Goal: Contribute content

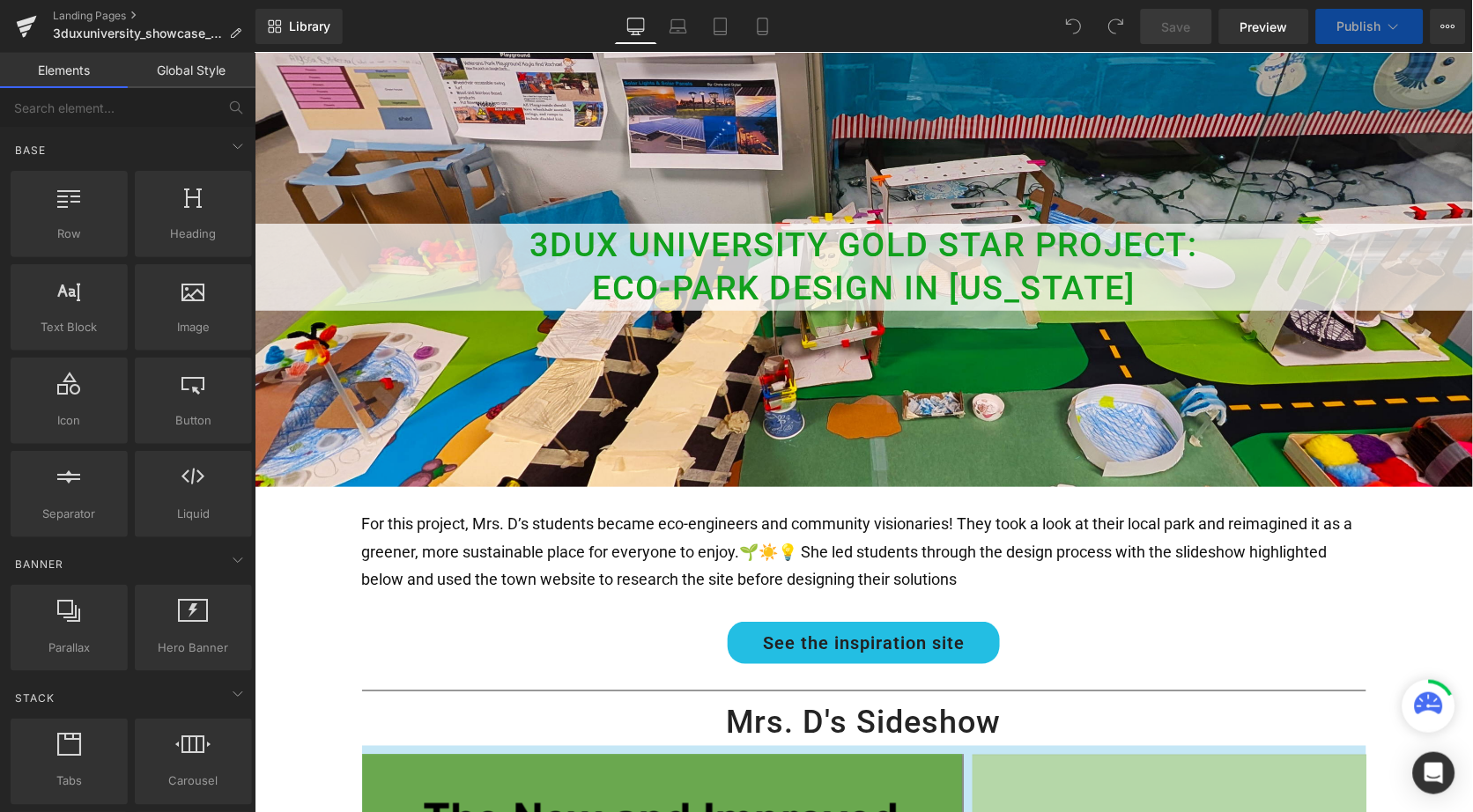
scroll to position [128, 0]
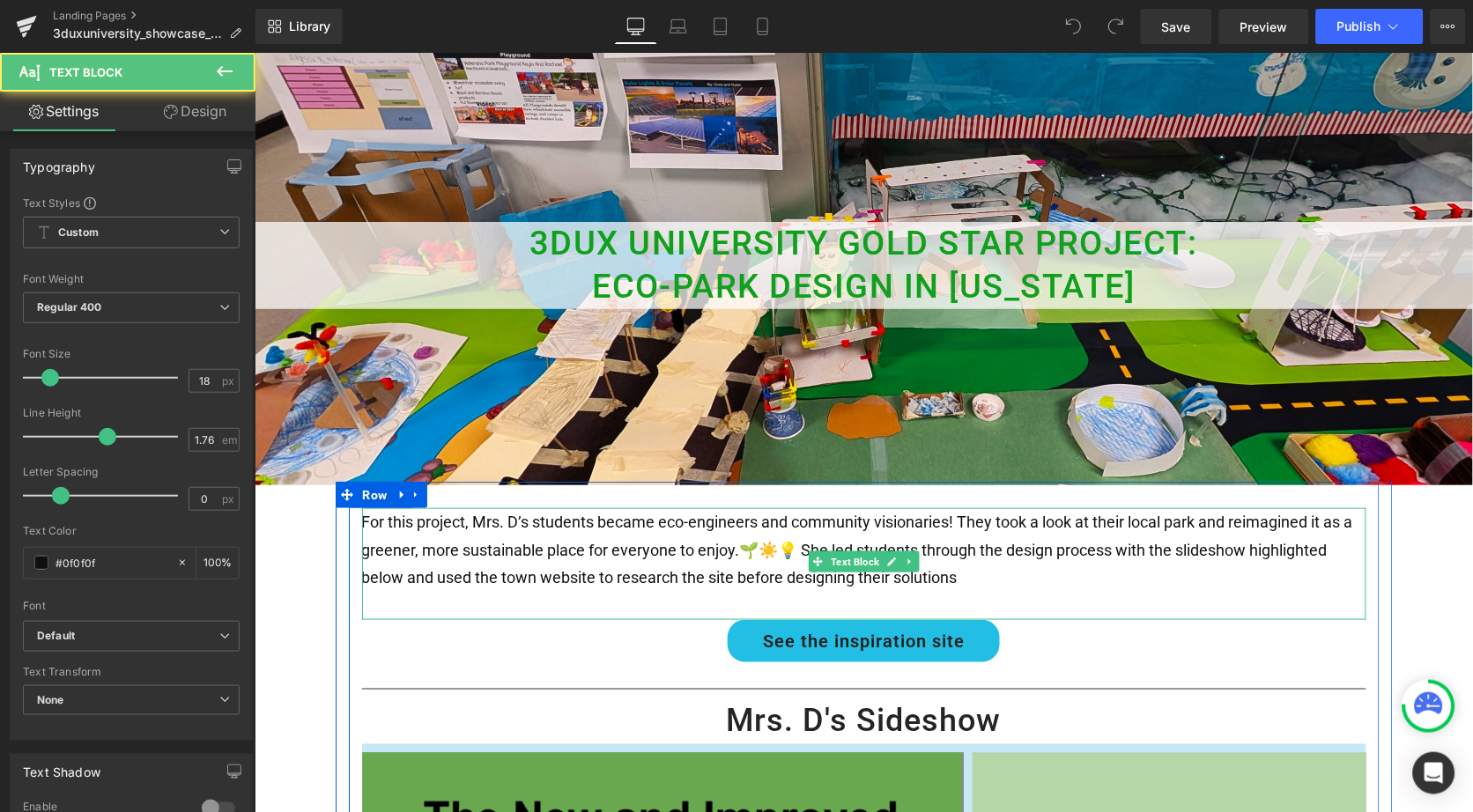
click at [518, 517] on p "For this project, Mrs. D’s students became eco-engineers and community visionar…" at bounding box center [863, 549] width 1005 height 83
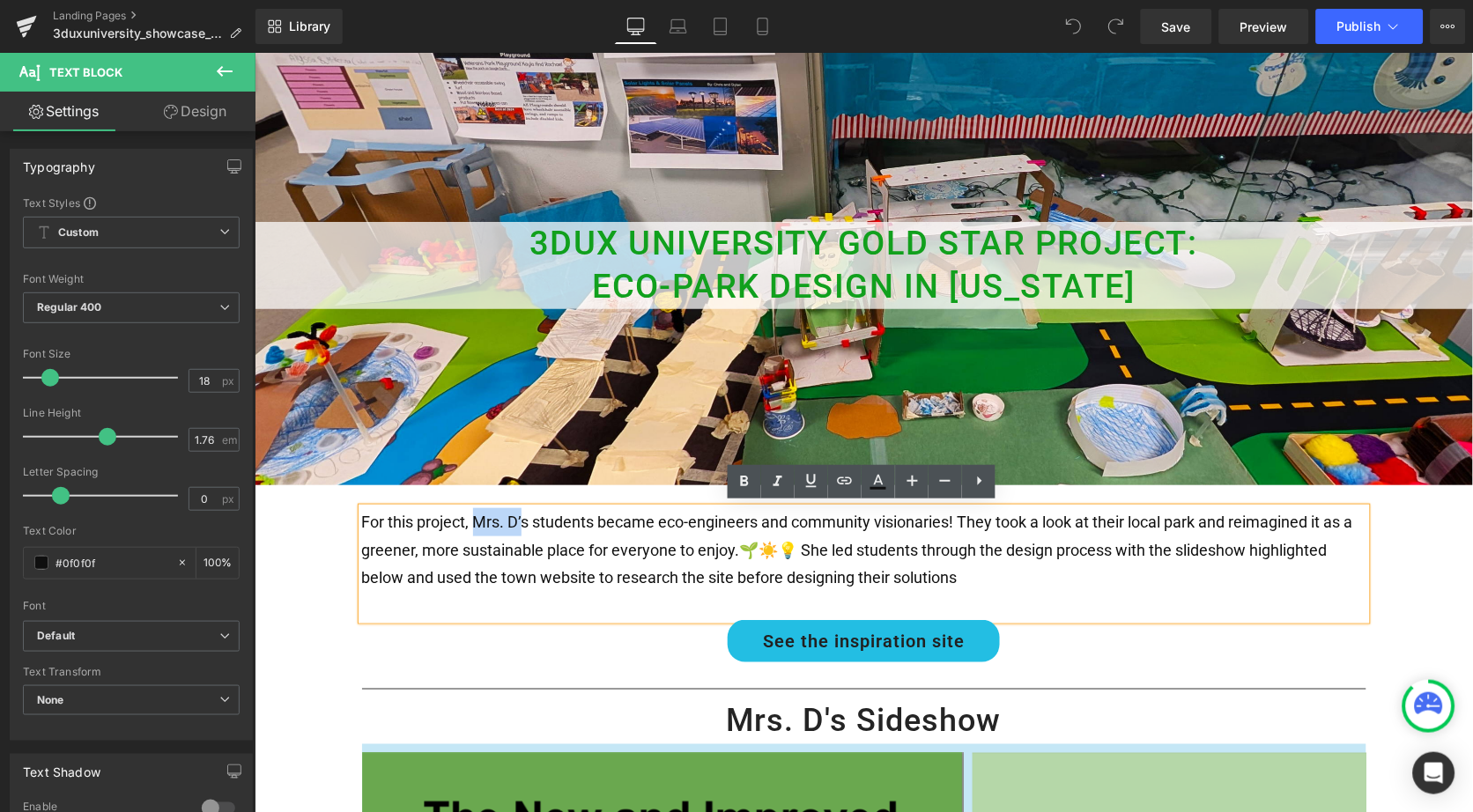
drag, startPoint x: 521, startPoint y: 515, endPoint x: 475, endPoint y: 515, distance: 46.0
click at [475, 515] on p "For this project, Mrs. D’s students became eco-engineers and community visionar…" at bounding box center [863, 549] width 1005 height 83
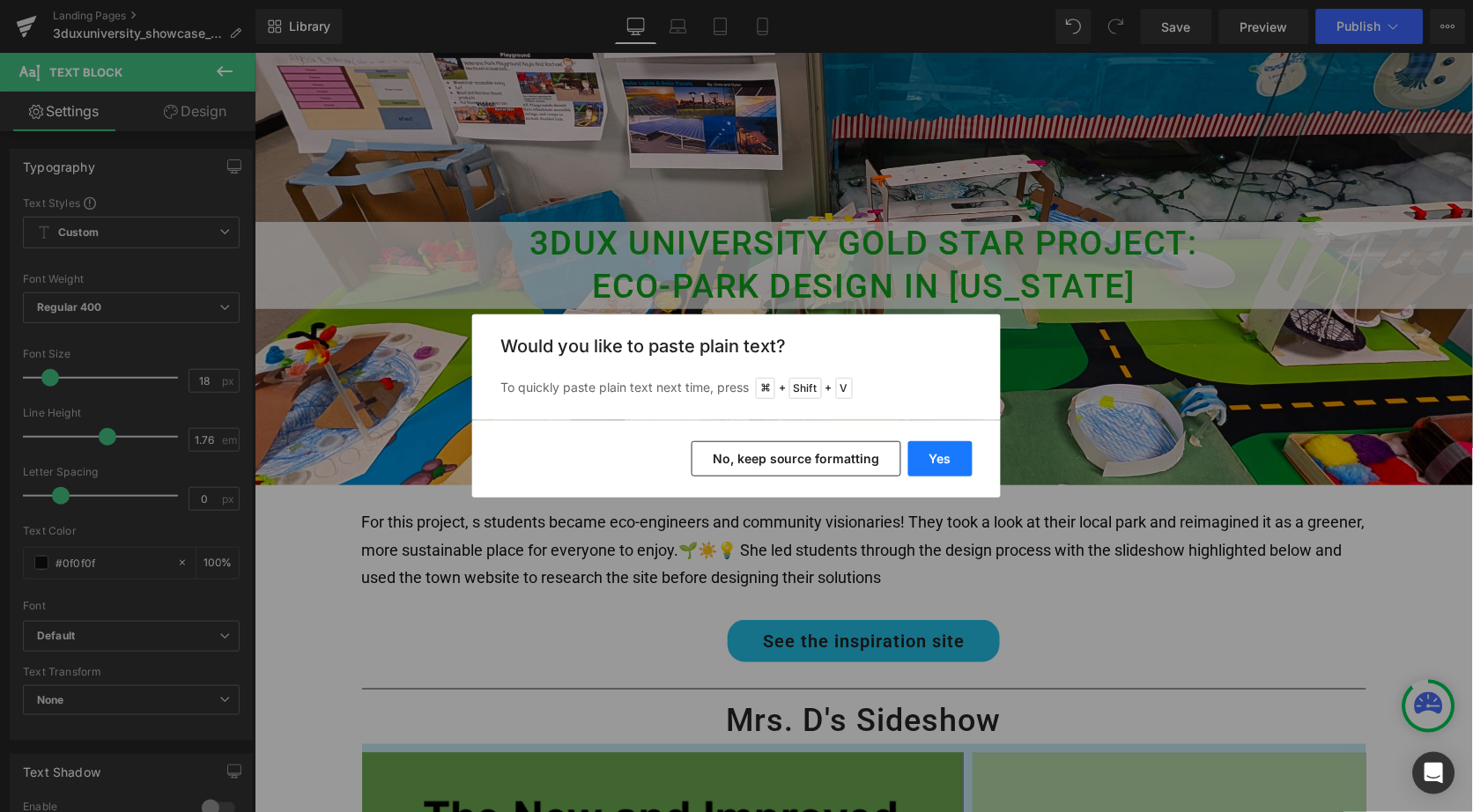
click at [943, 455] on button "Yes" at bounding box center [940, 459] width 64 height 35
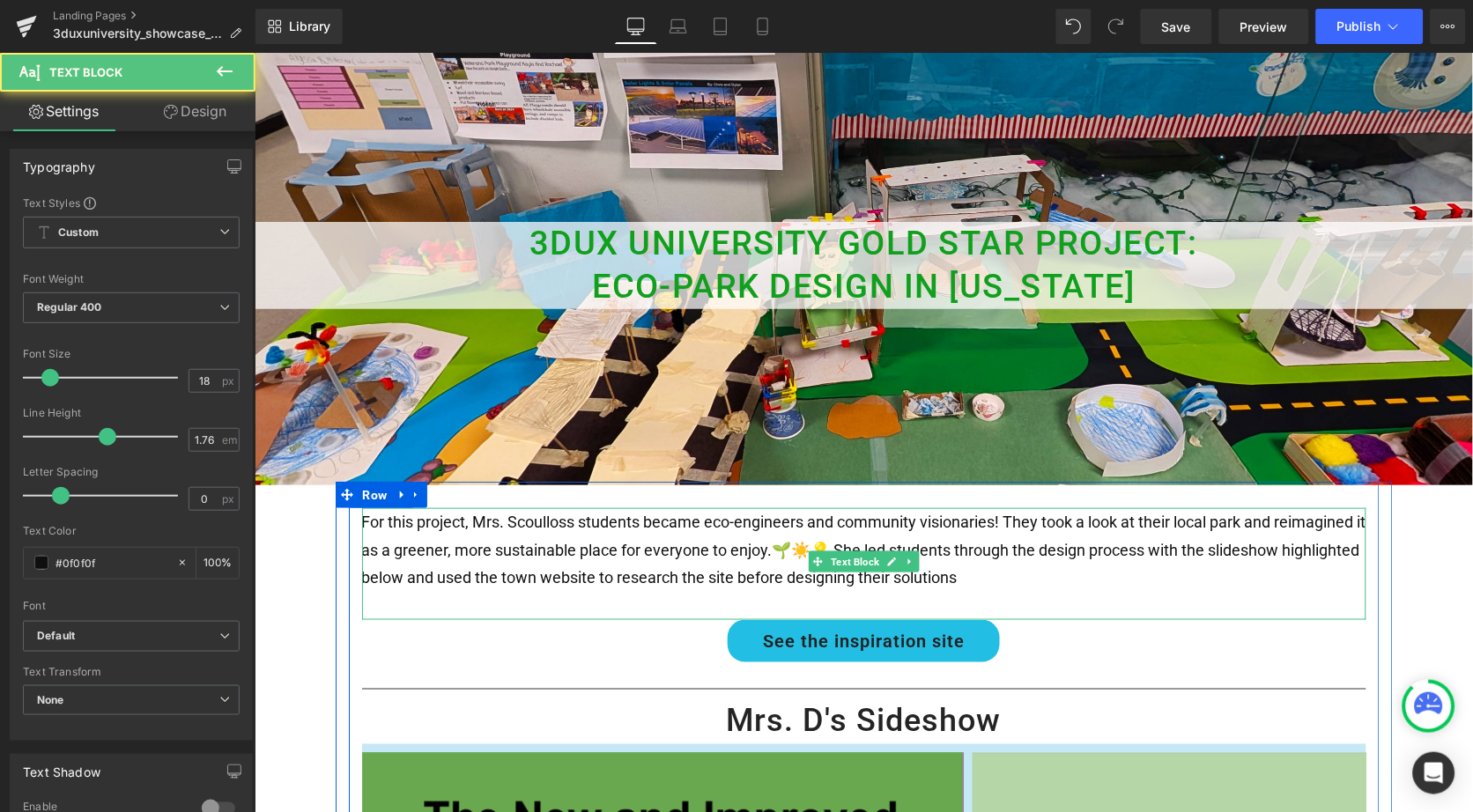
click at [567, 517] on p "For this project, Mrs. Scoulloss students became eco-engineers and community vi…" at bounding box center [863, 549] width 1005 height 83
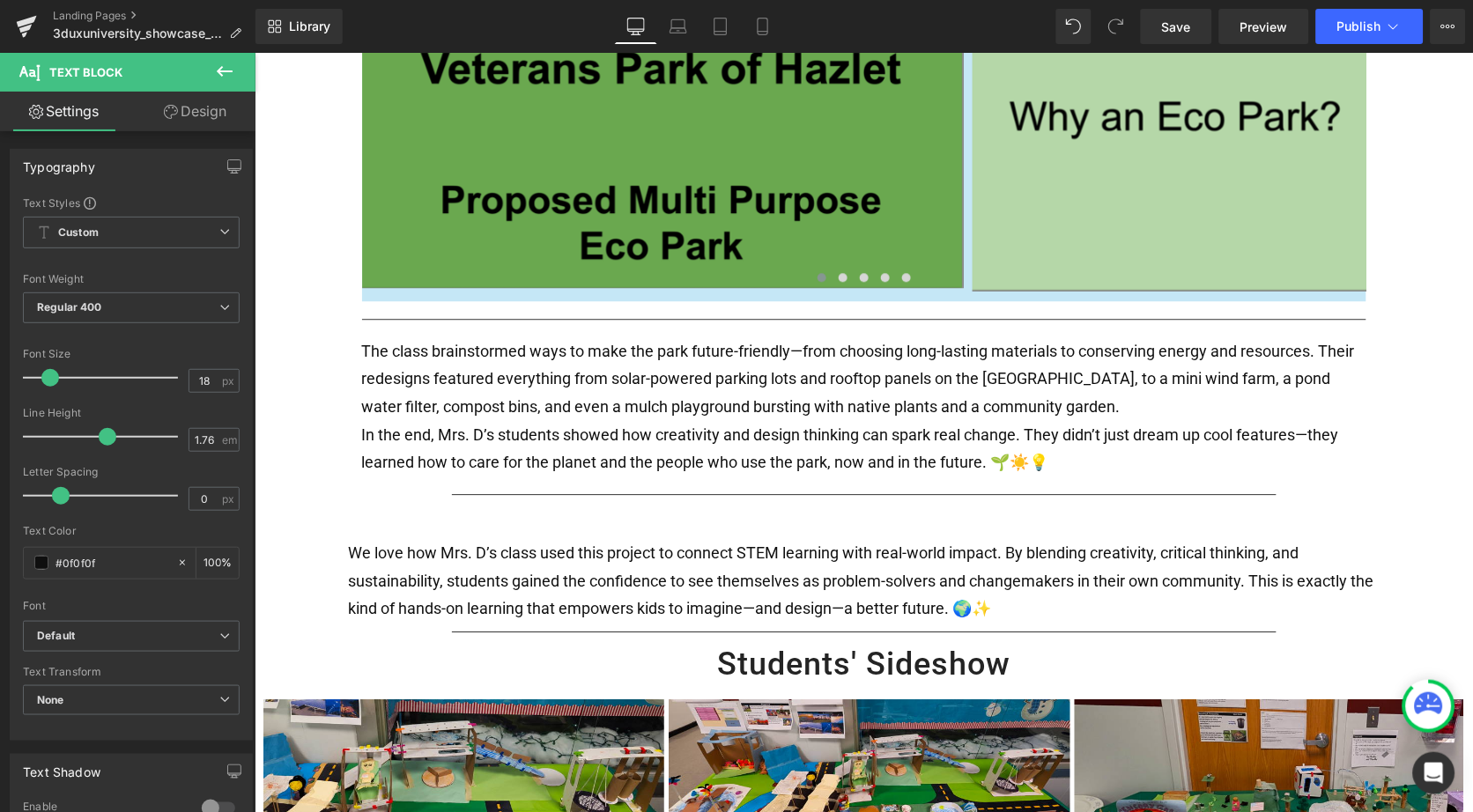
scroll to position [931, 0]
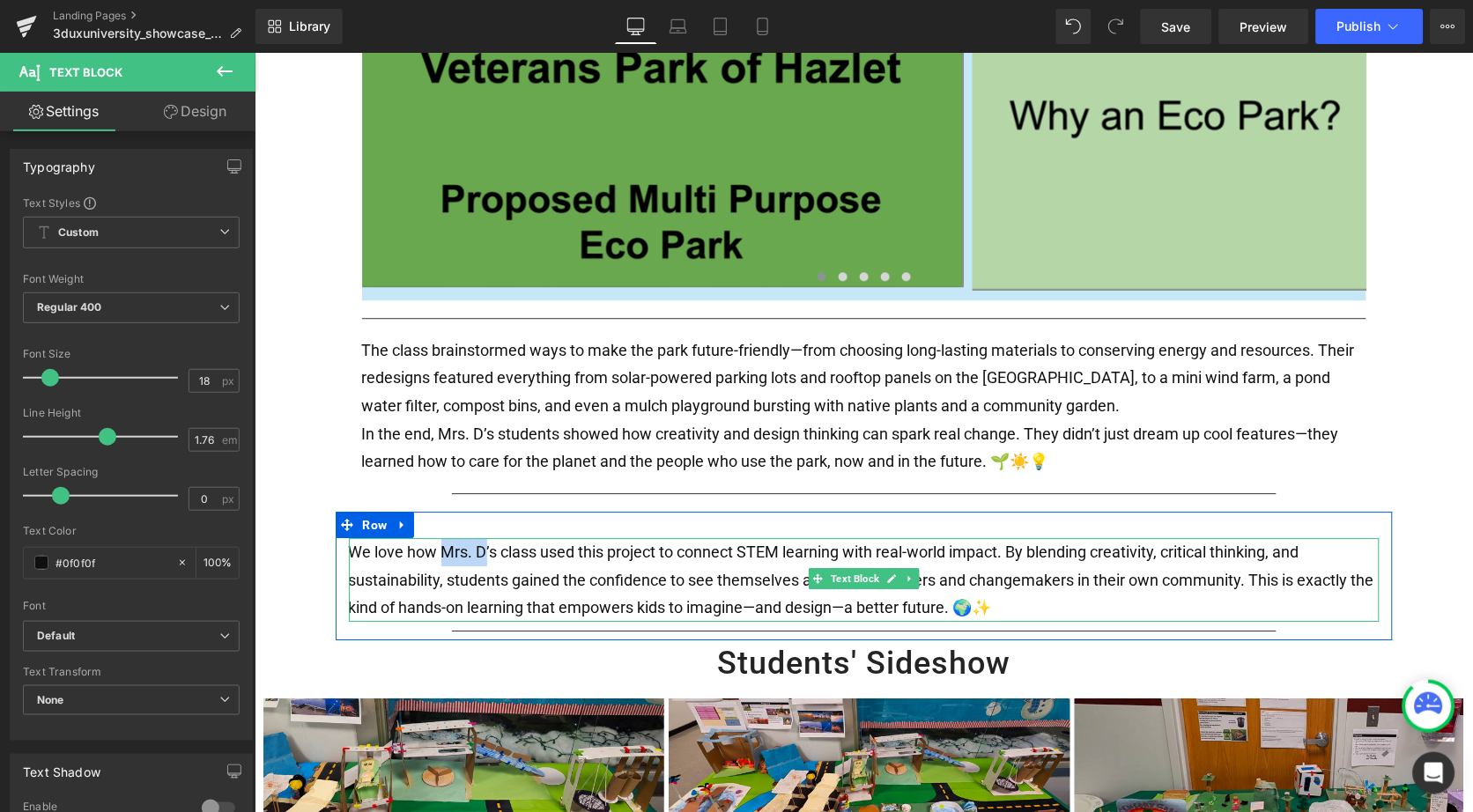
drag, startPoint x: 484, startPoint y: 538, endPoint x: 440, endPoint y: 534, distance: 44.2
click at [439, 542] on span "We love how Mrs. D’s class used this project to connect STEM learning with real…" at bounding box center [861, 579] width 1026 height 74
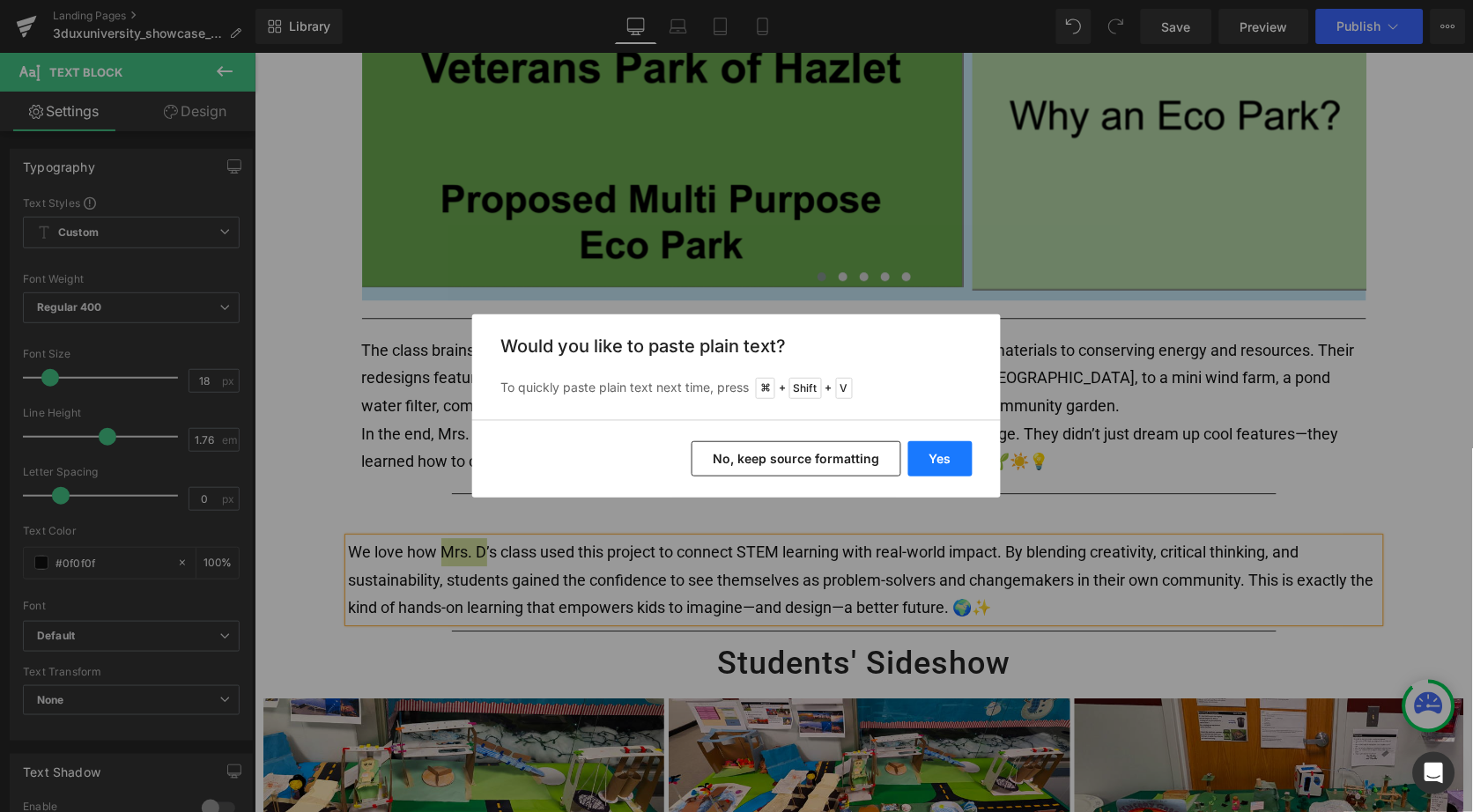
click at [939, 456] on button "Yes" at bounding box center [940, 459] width 64 height 35
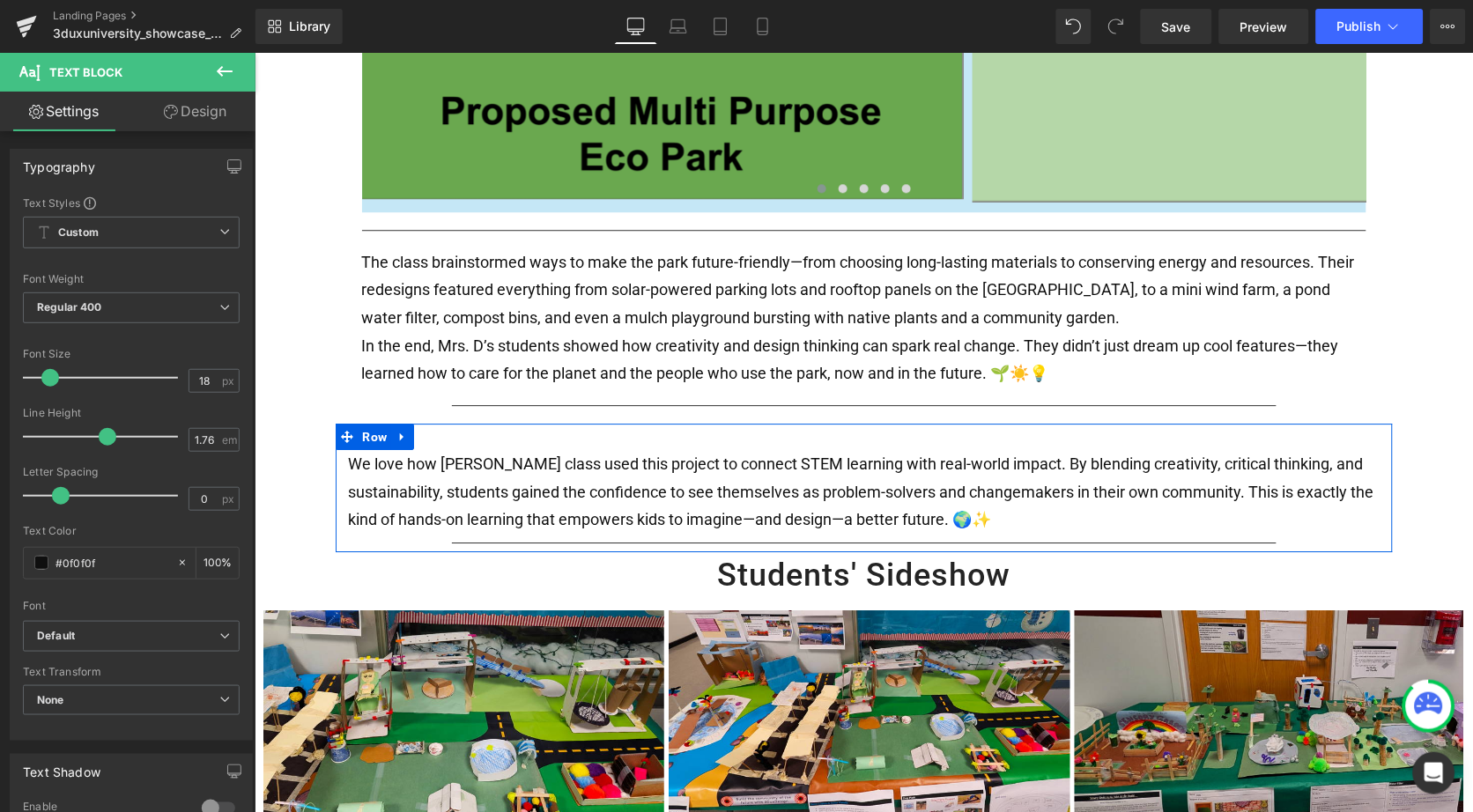
scroll to position [1026, 0]
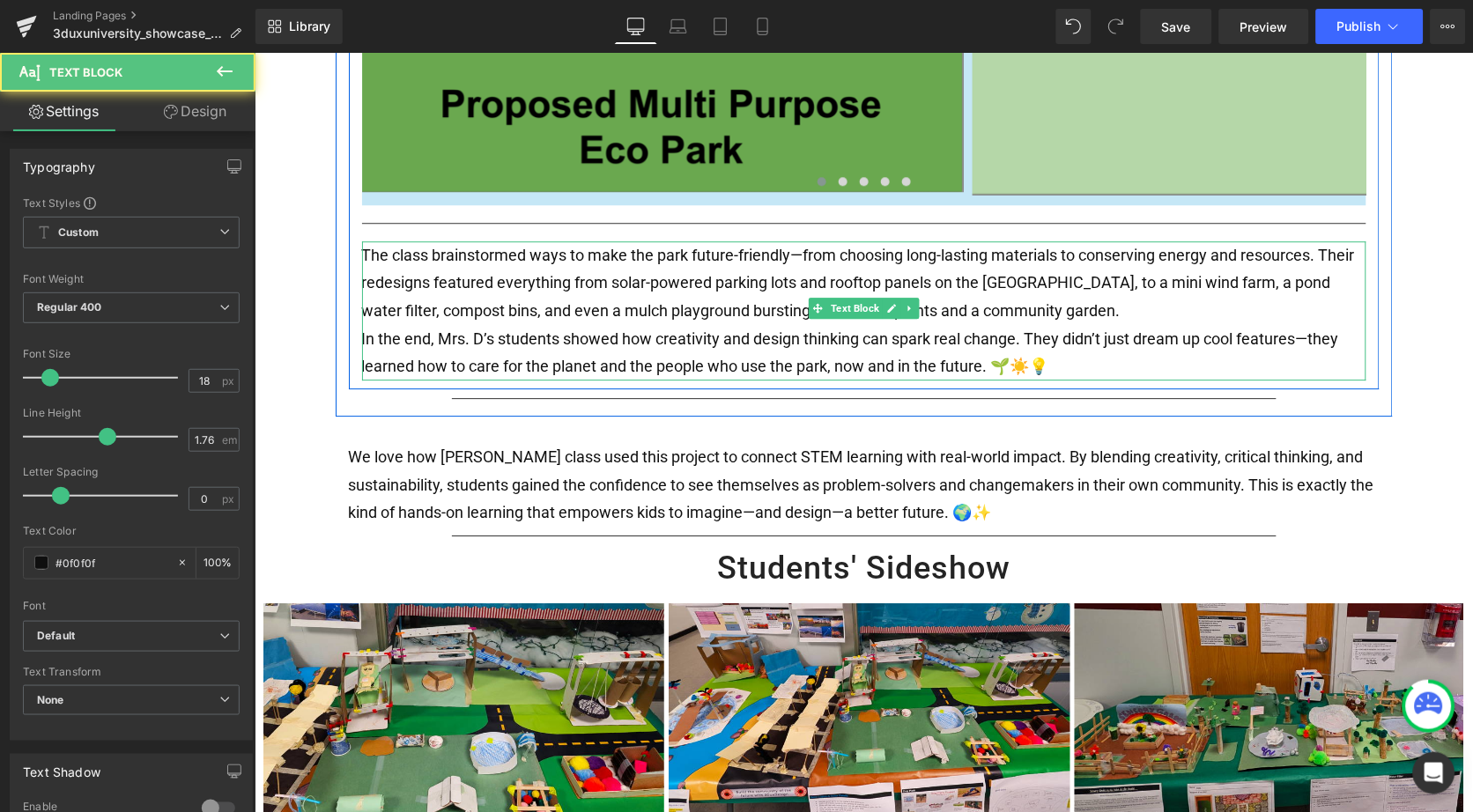
click at [480, 330] on p "In the end, Mrs. D’s students showed how creativity and design thinking can spa…" at bounding box center [863, 352] width 1005 height 56
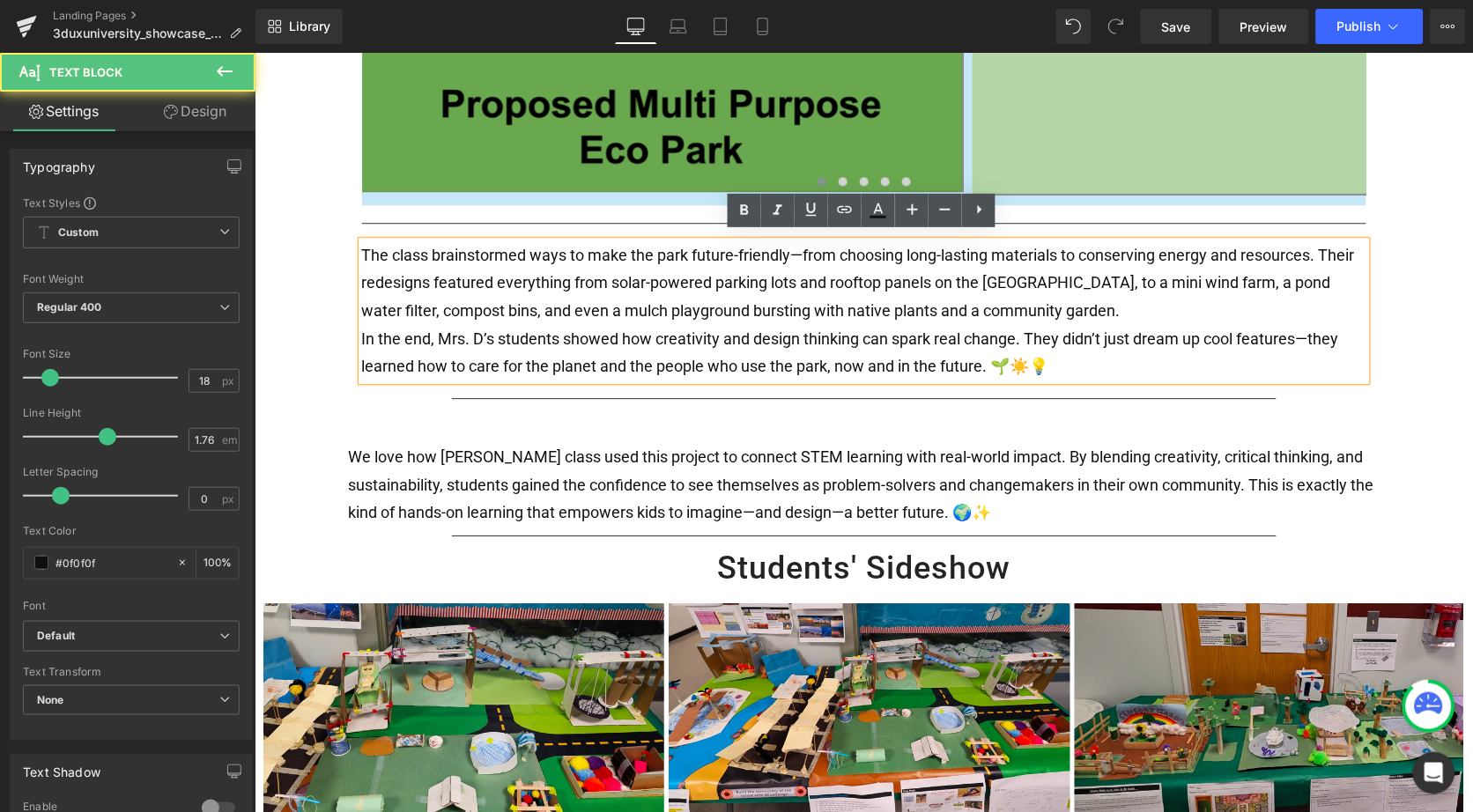
click at [480, 329] on p "In the end, Mrs. D’s students showed how creativity and design thinking can spa…" at bounding box center [863, 352] width 1005 height 56
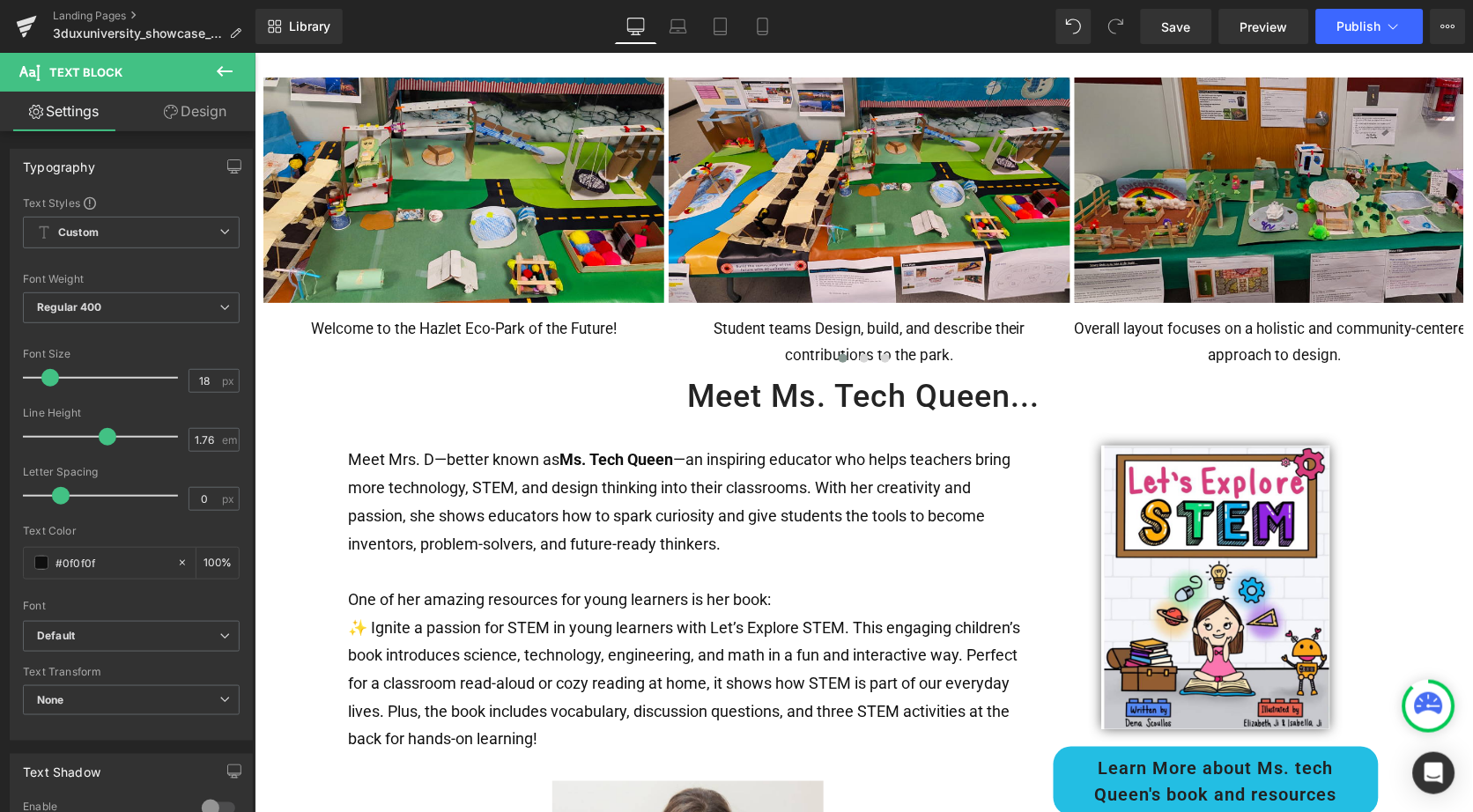
scroll to position [1561, 0]
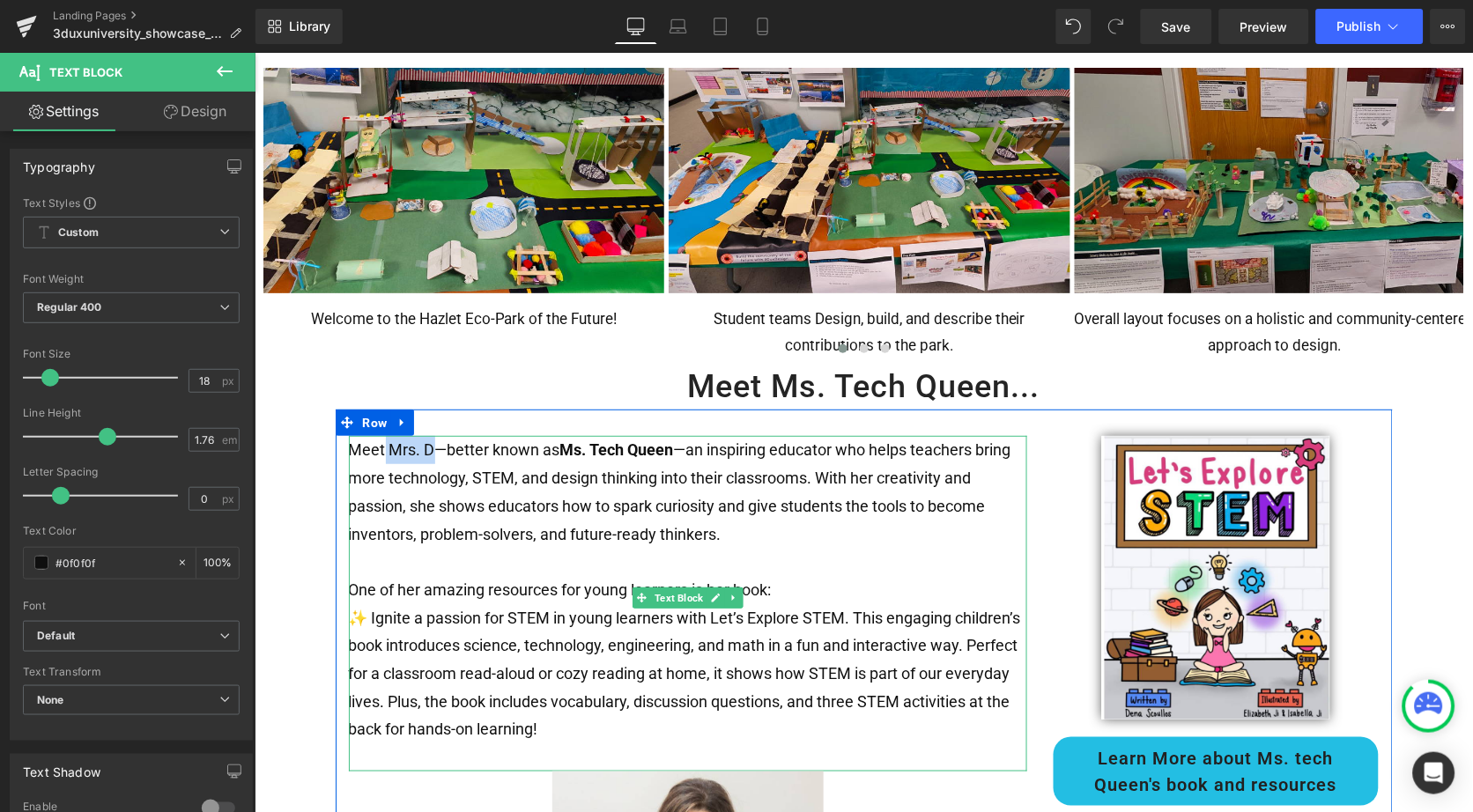
drag, startPoint x: 429, startPoint y: 436, endPoint x: 380, endPoint y: 436, distance: 49.0
click at [380, 440] on span "Meet Mrs. D—better known as" at bounding box center [454, 449] width 211 height 19
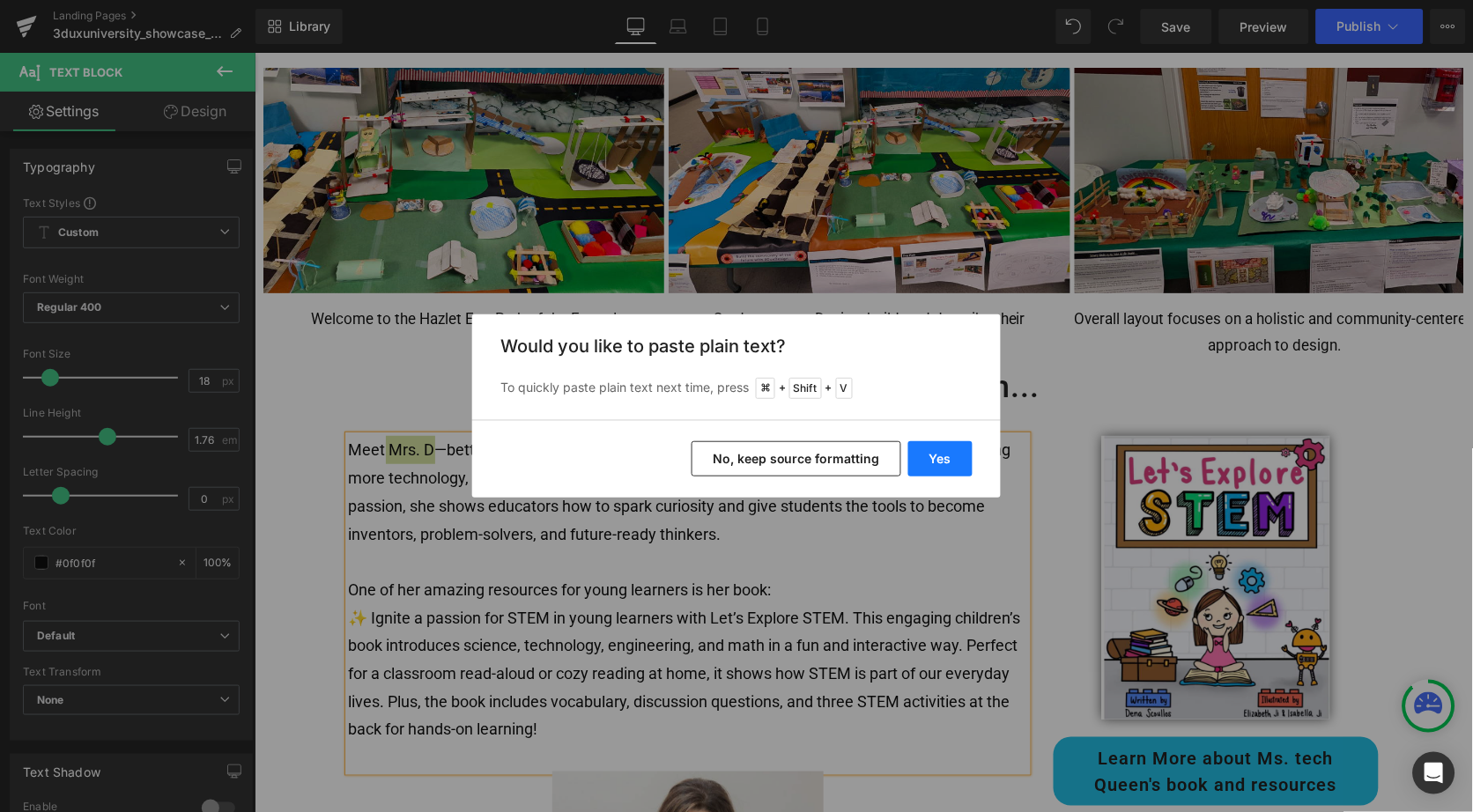
click at [939, 447] on button "Yes" at bounding box center [940, 459] width 64 height 35
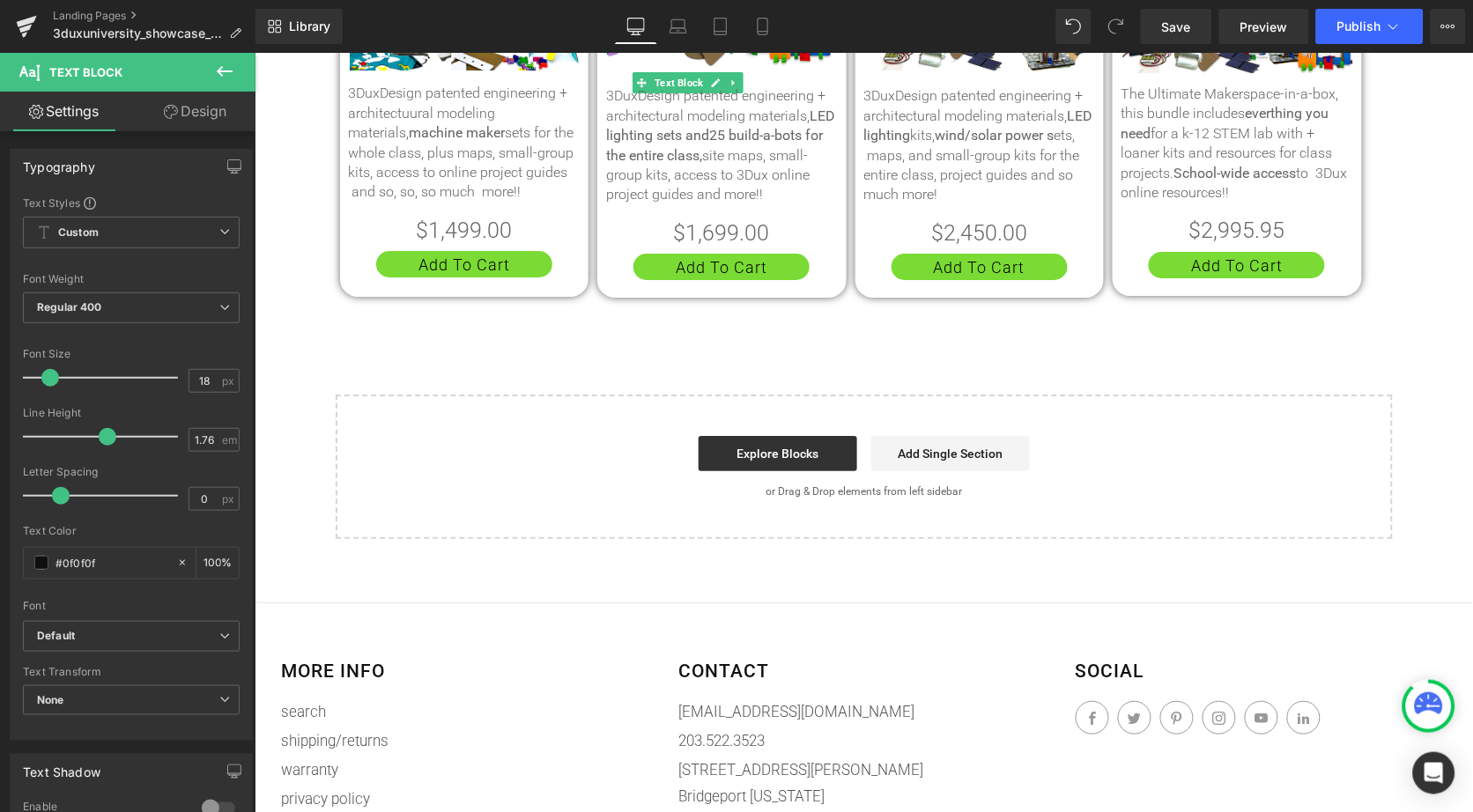
scroll to position [2944, 0]
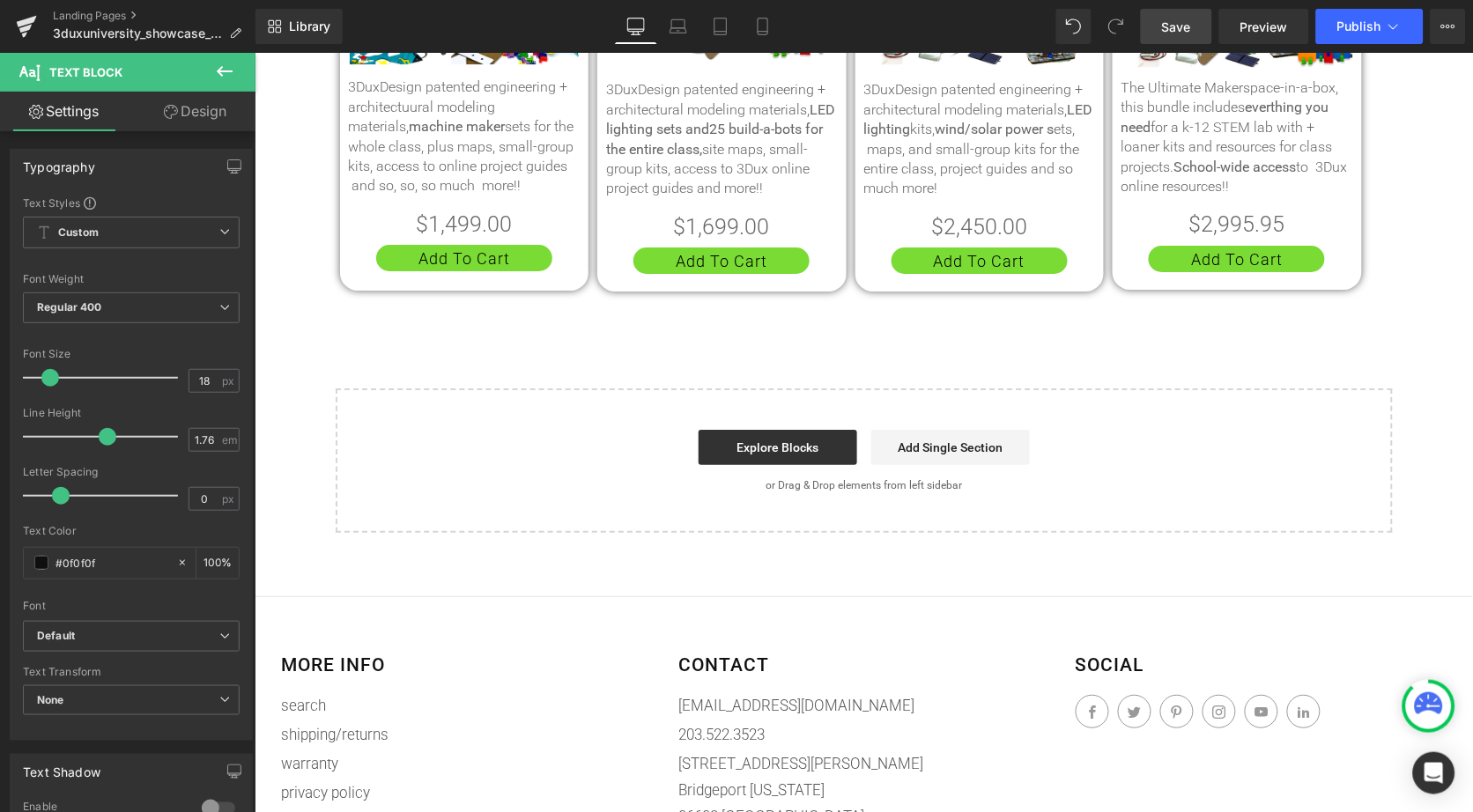
click at [1181, 26] on span "Save" at bounding box center [1176, 27] width 29 height 19
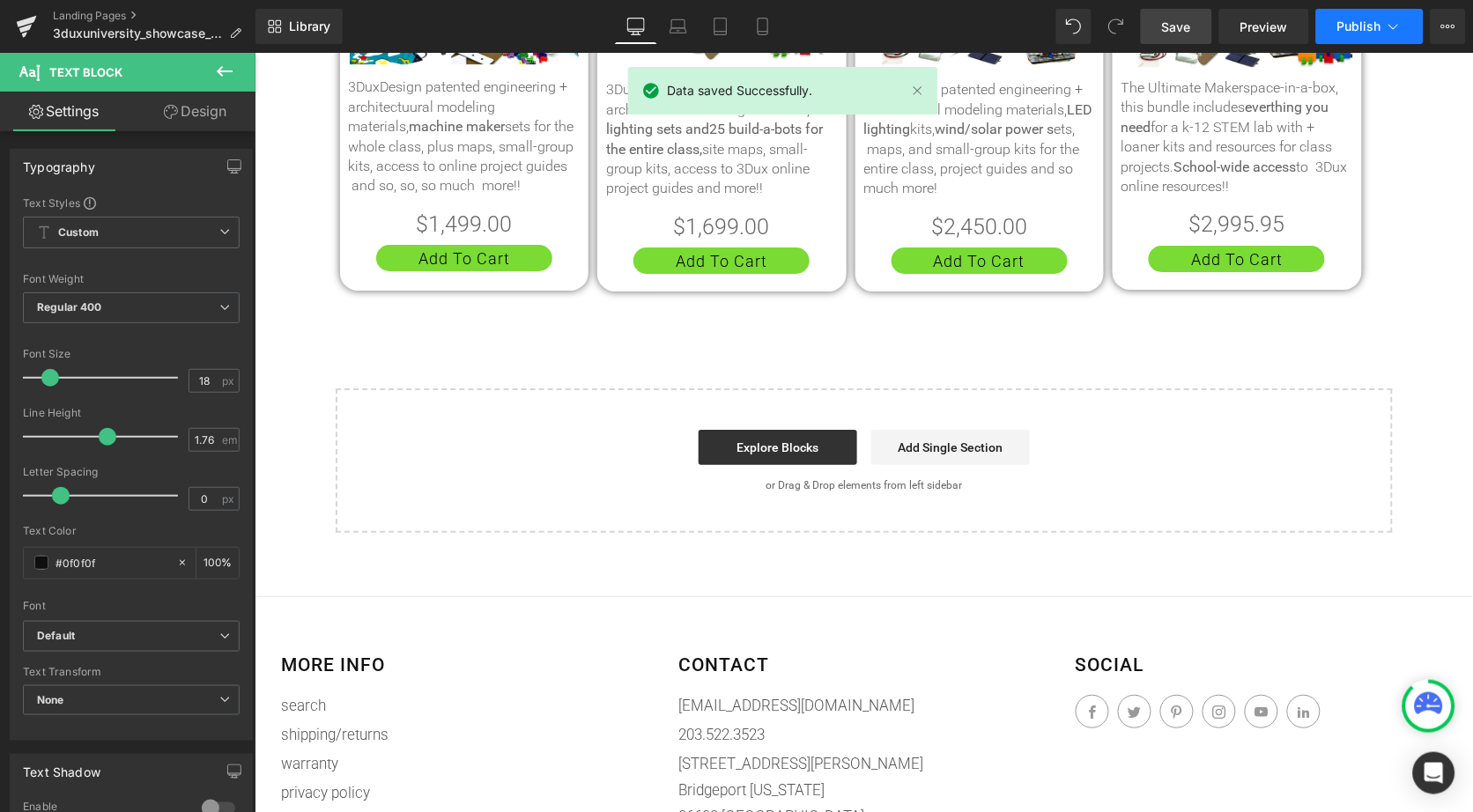
click at [1382, 34] on button "Publish" at bounding box center [1370, 27] width 107 height 35
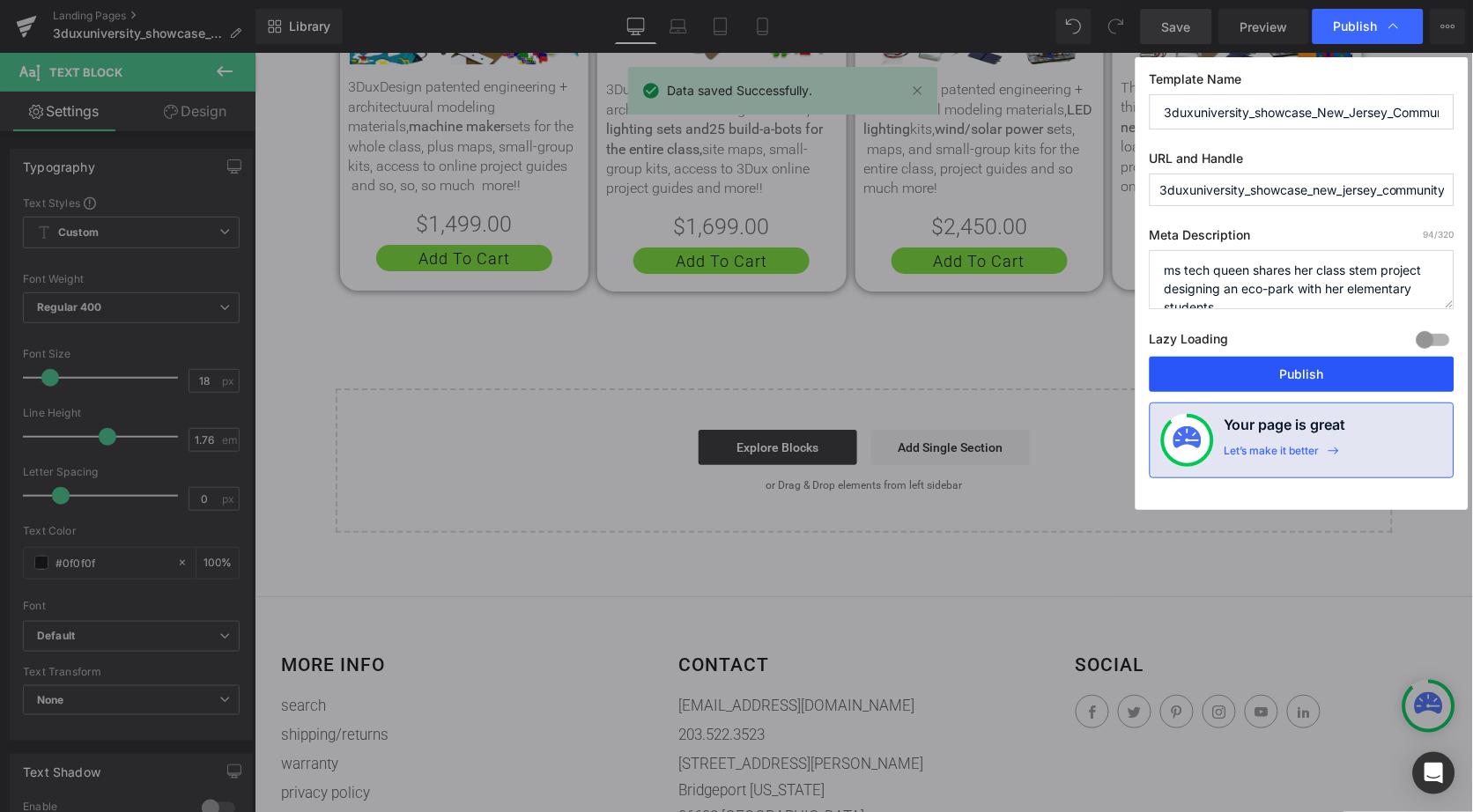
click at [1342, 380] on button "Publish" at bounding box center [1302, 374] width 305 height 35
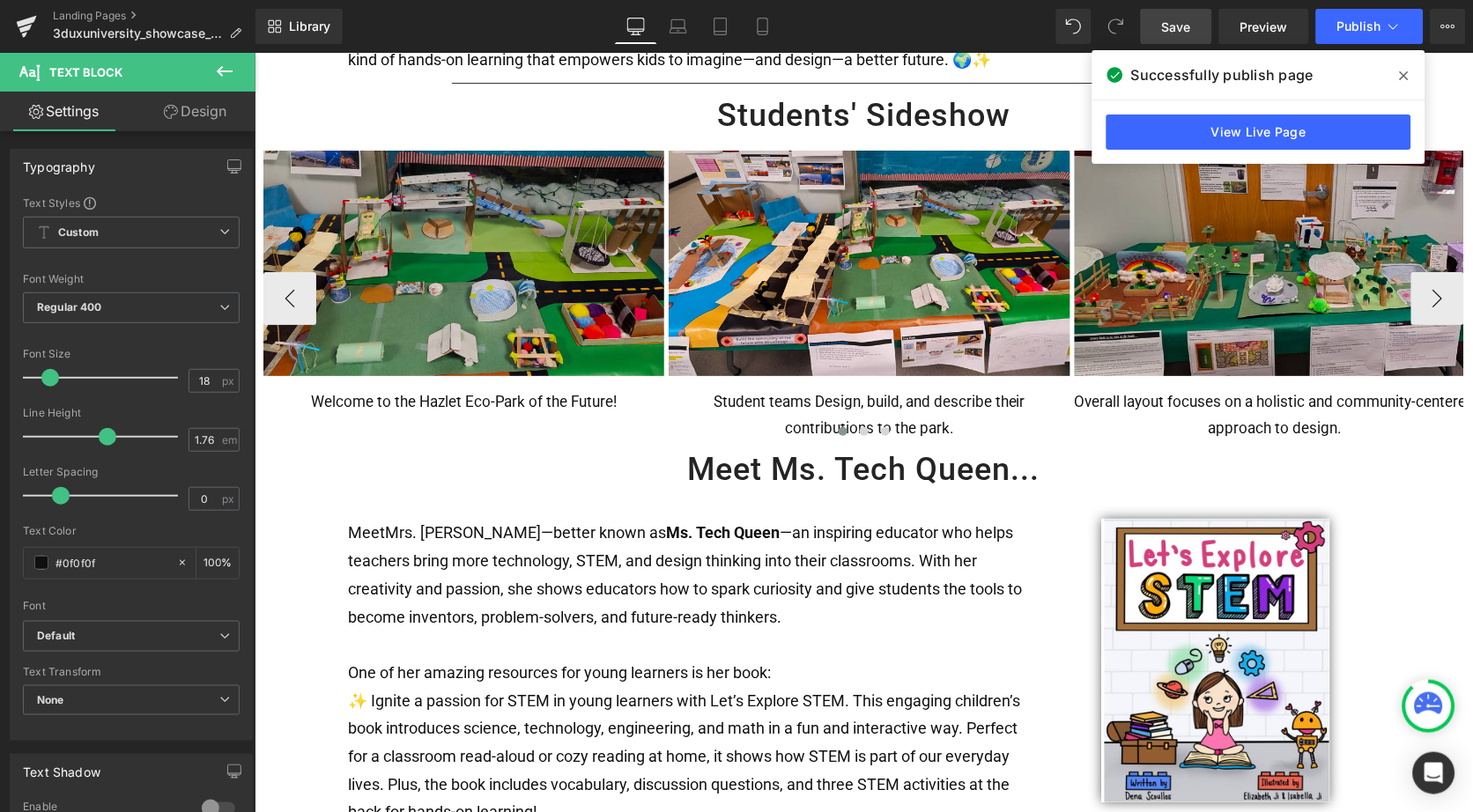
scroll to position [1449, 0]
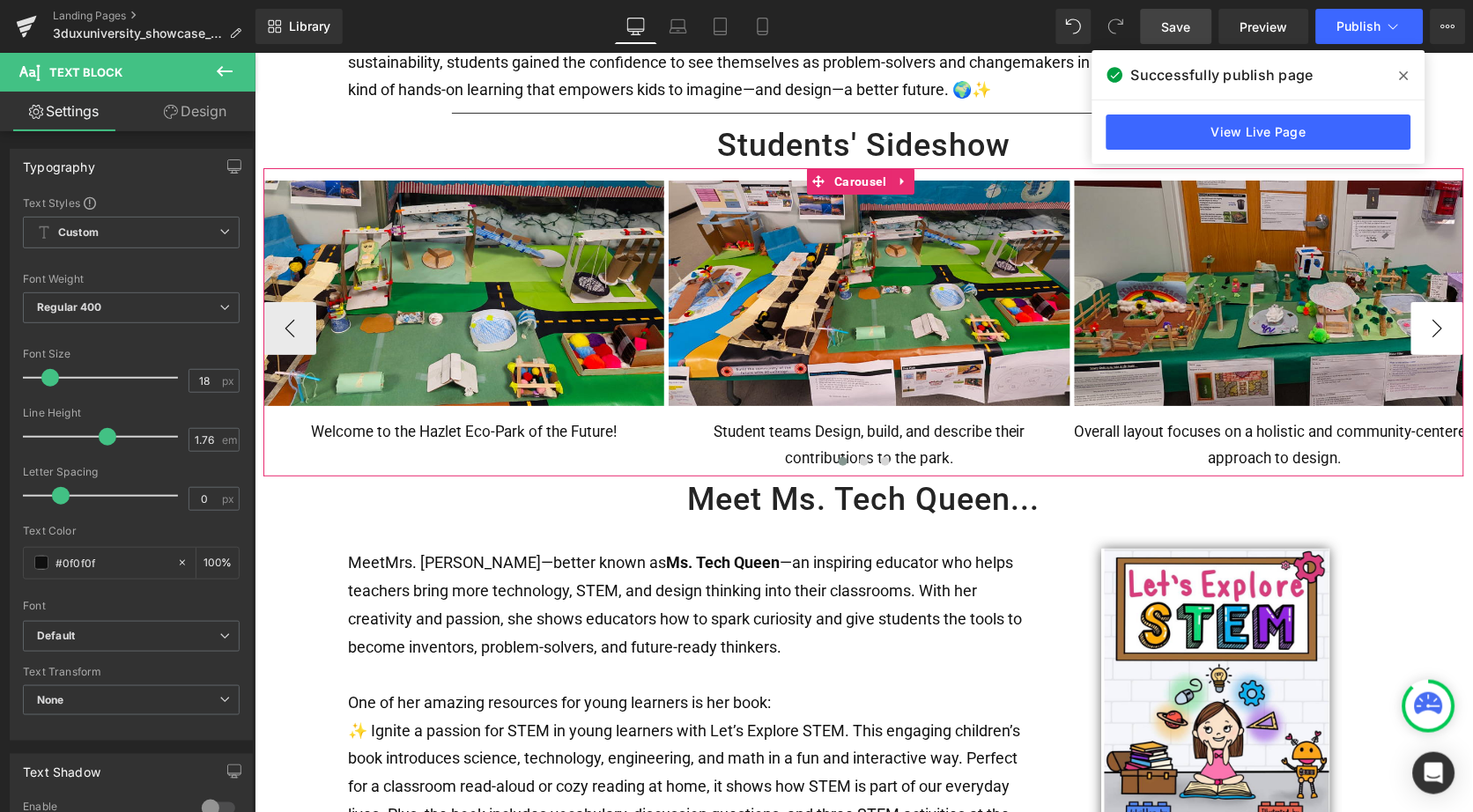
click at [1436, 311] on button "›" at bounding box center [1437, 327] width 53 height 53
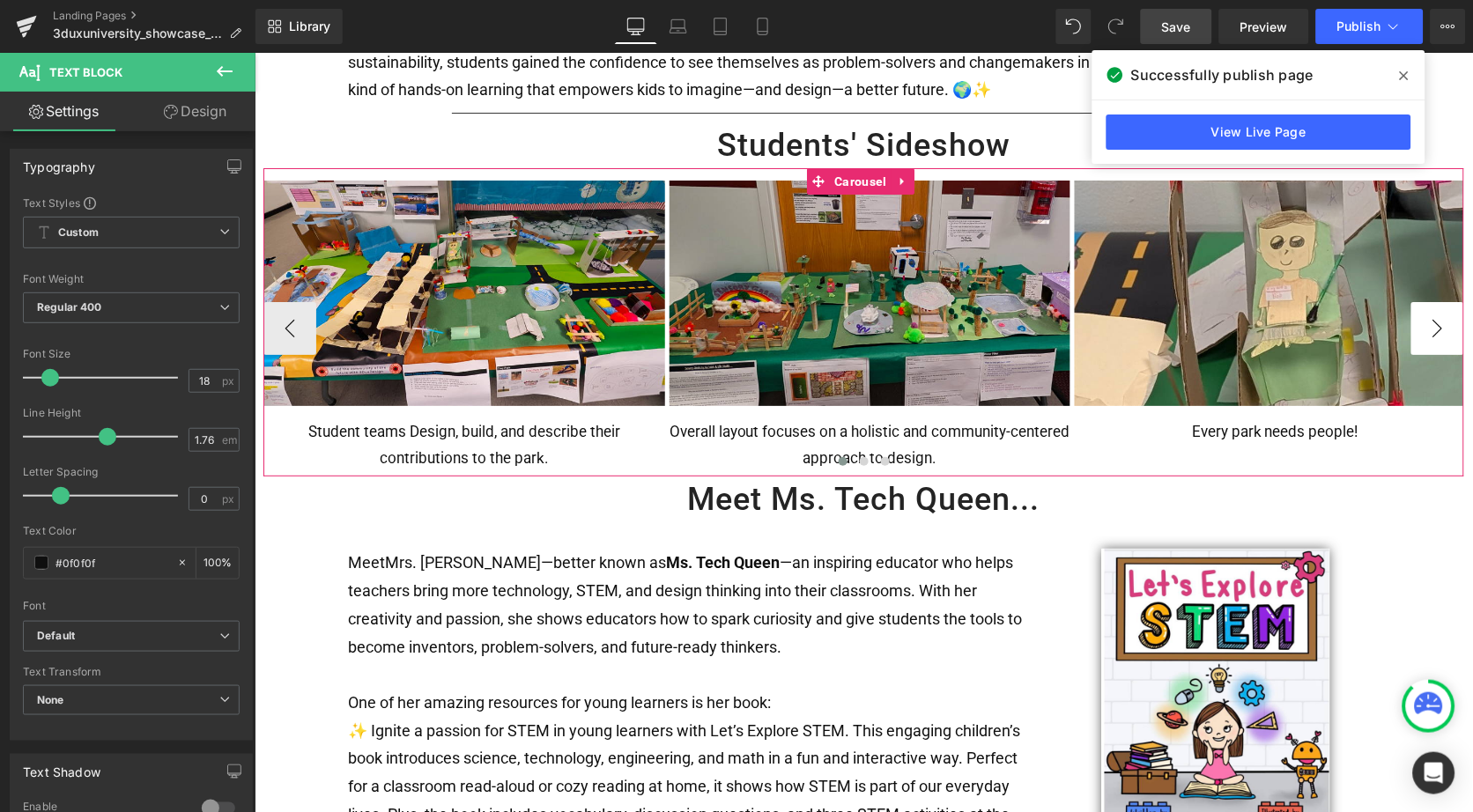
click at [1436, 312] on button "›" at bounding box center [1437, 327] width 53 height 53
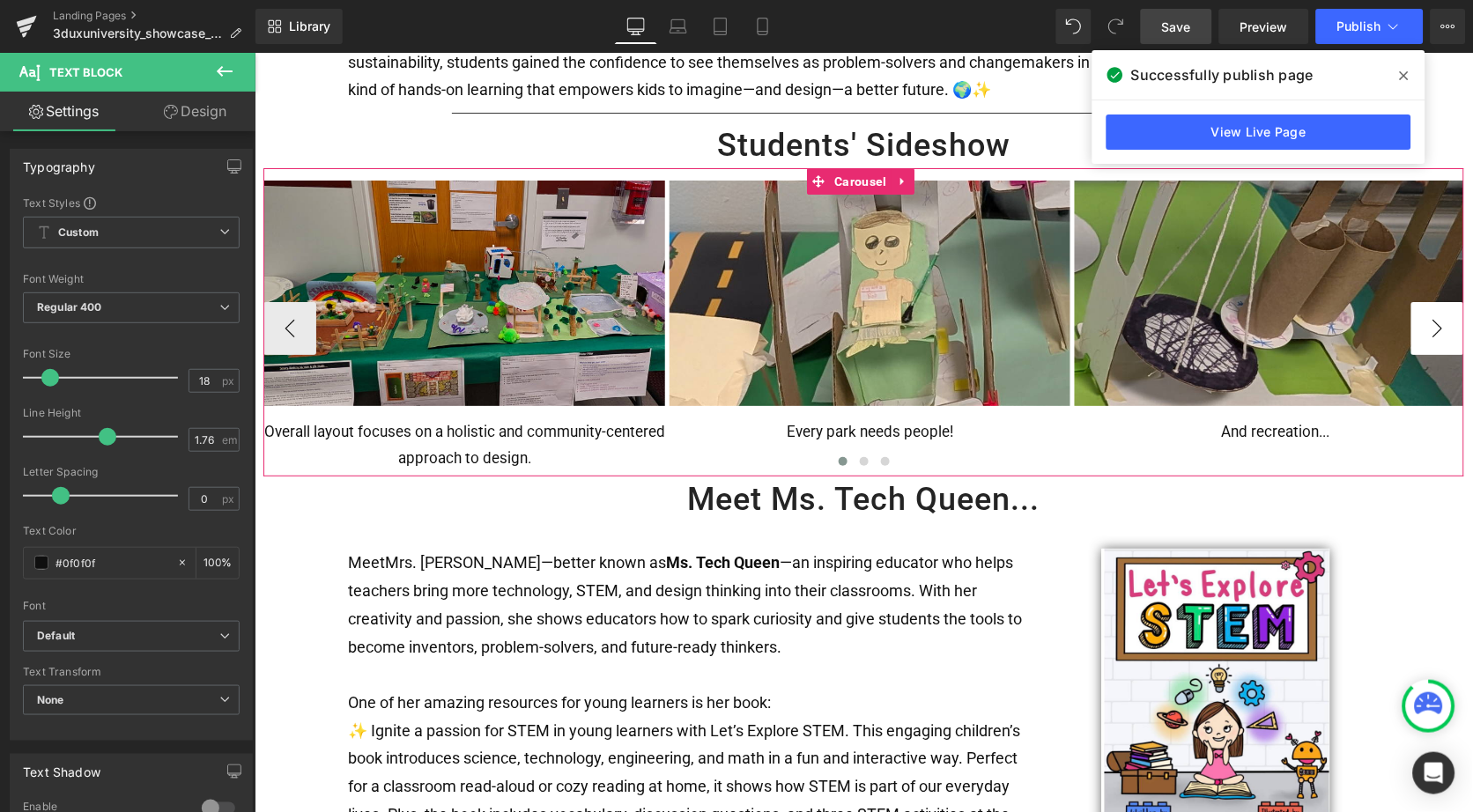
click at [1437, 313] on button "›" at bounding box center [1437, 327] width 53 height 53
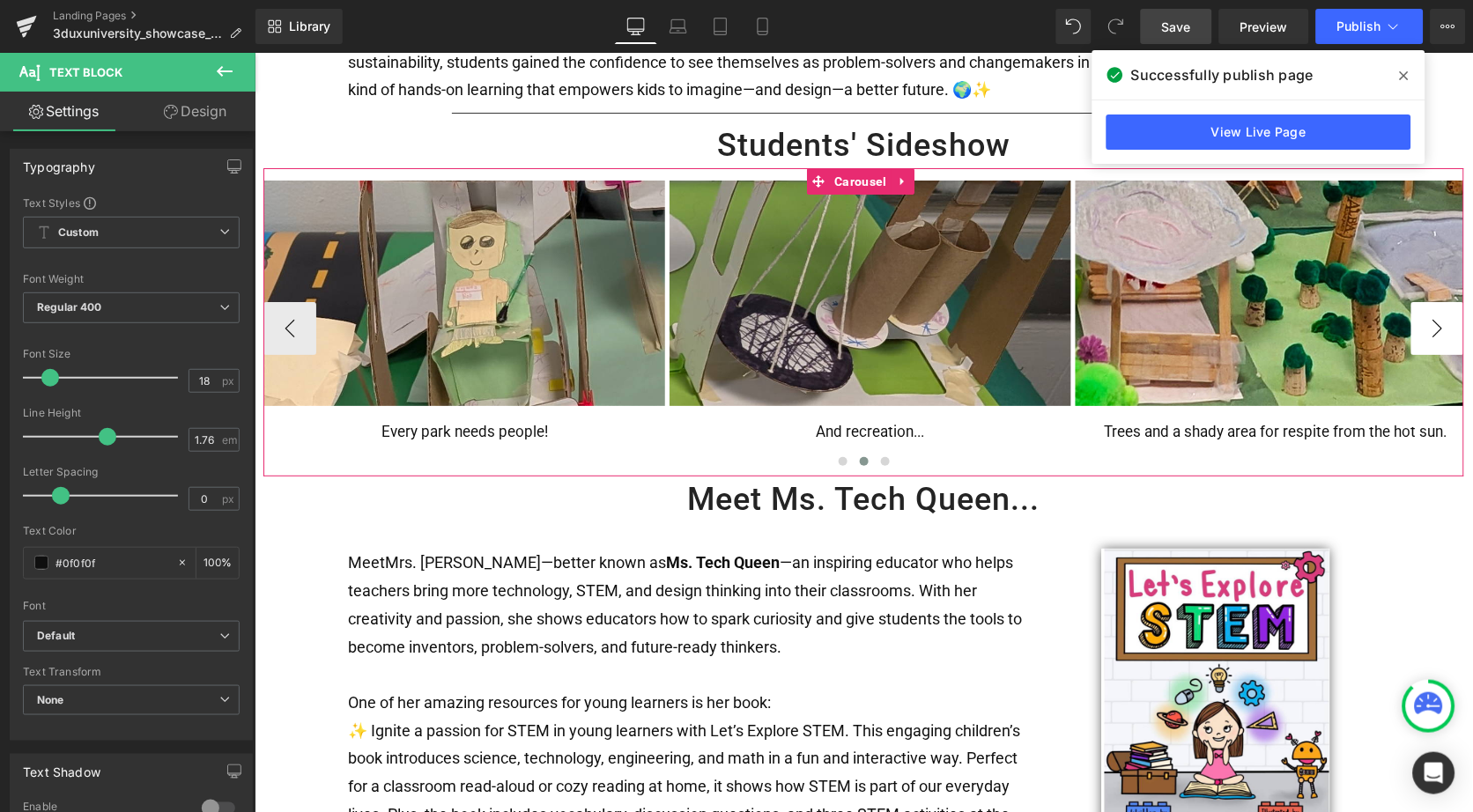
click at [1437, 313] on button "›" at bounding box center [1437, 327] width 53 height 53
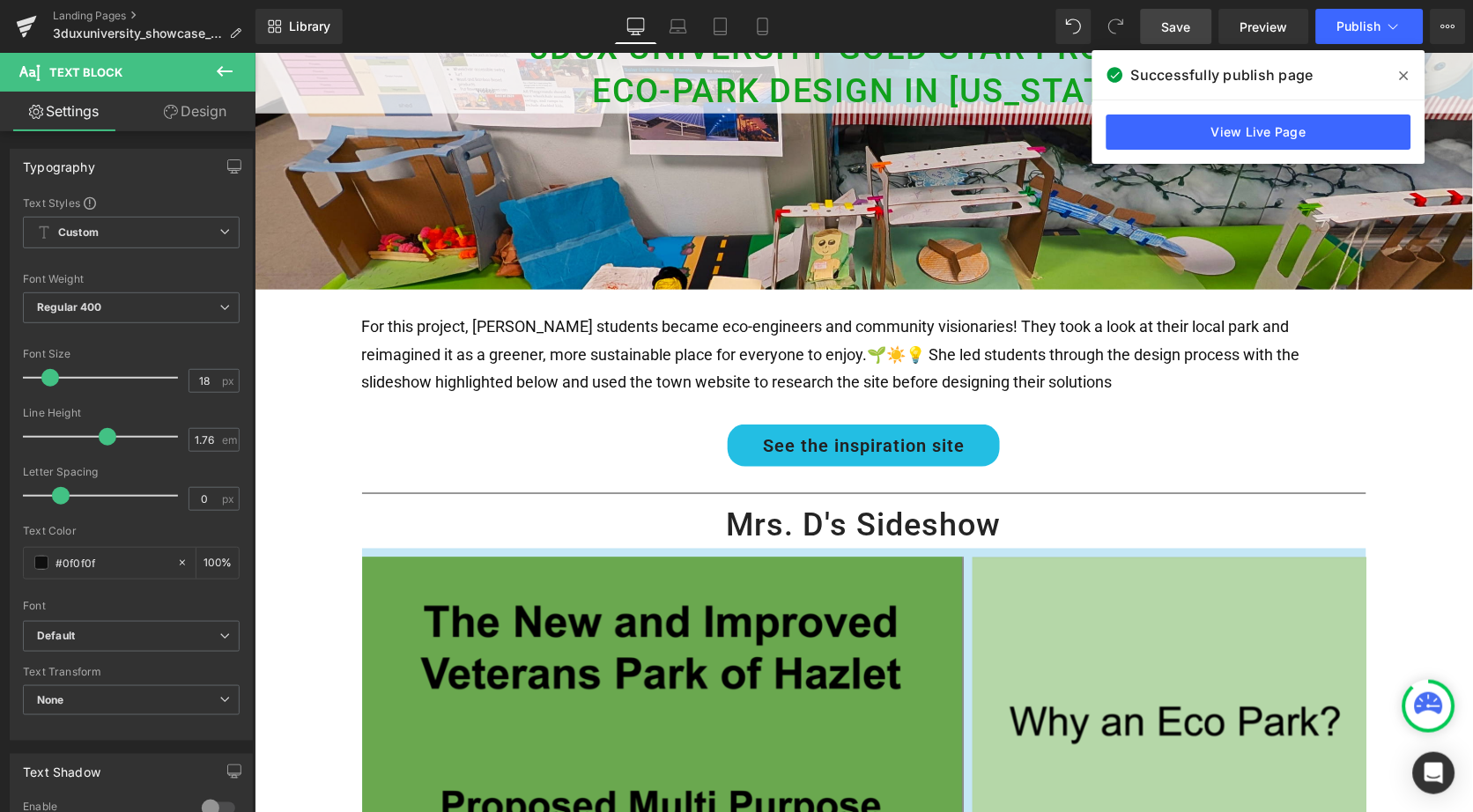
scroll to position [278, 0]
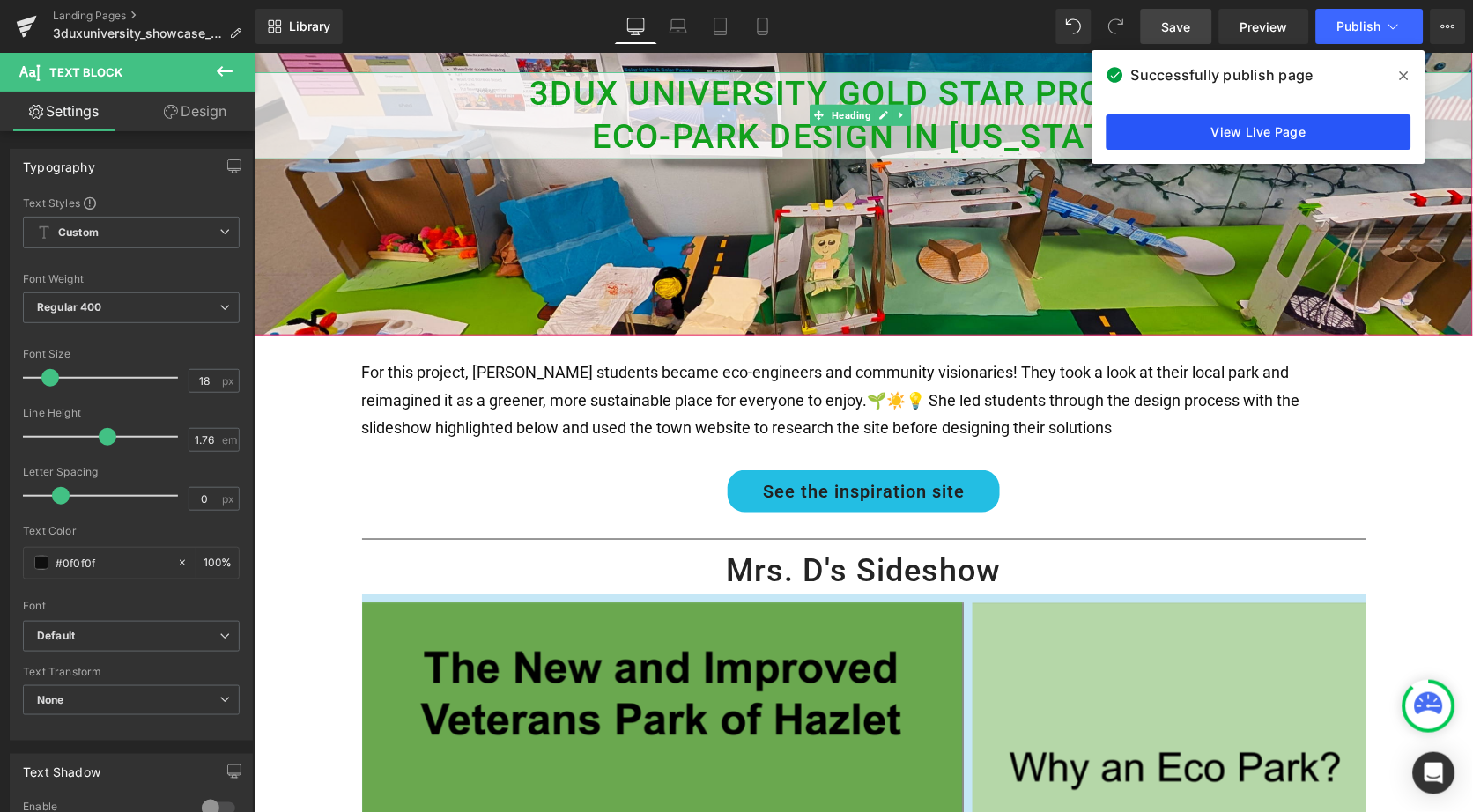
click at [1191, 127] on link "View Live Page" at bounding box center [1258, 132] width 305 height 35
